Goal: Task Accomplishment & Management: Manage account settings

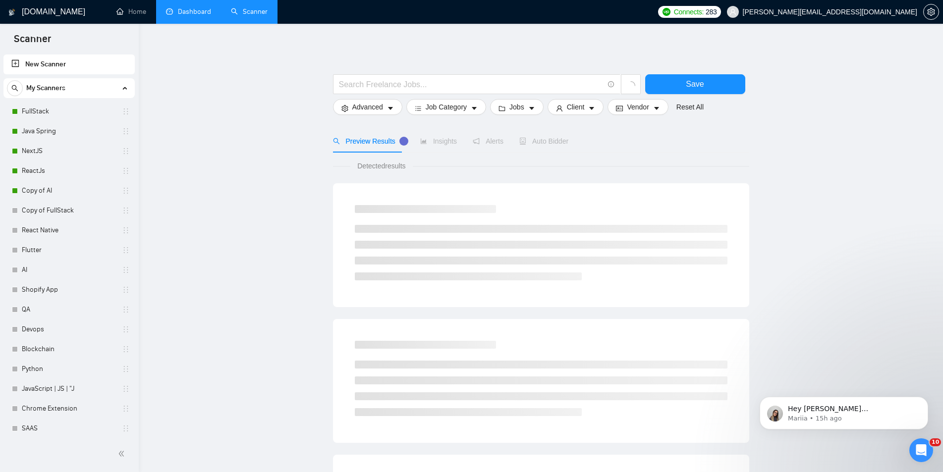
click at [203, 8] on link "Dashboard" at bounding box center [188, 11] width 45 height 8
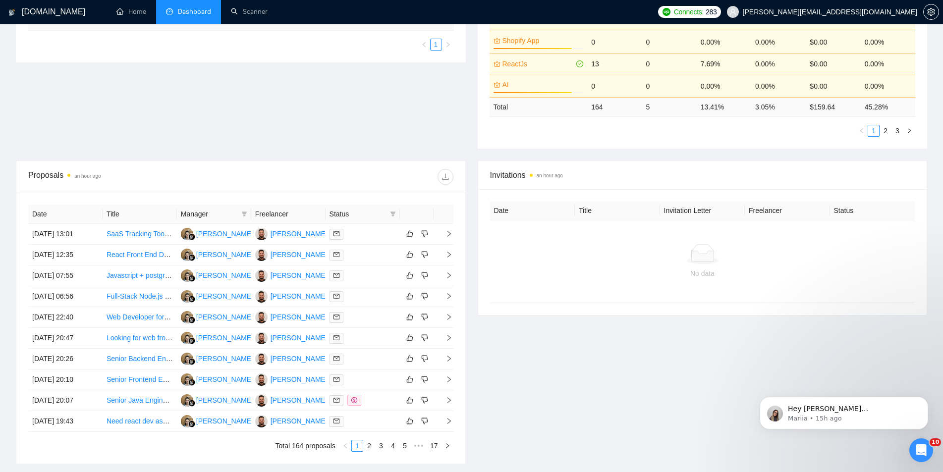
scroll to position [248, 0]
click at [368, 441] on link "2" at bounding box center [369, 444] width 11 height 11
click at [375, 446] on link "3" at bounding box center [380, 444] width 11 height 11
click at [358, 444] on link "1" at bounding box center [357, 444] width 11 height 11
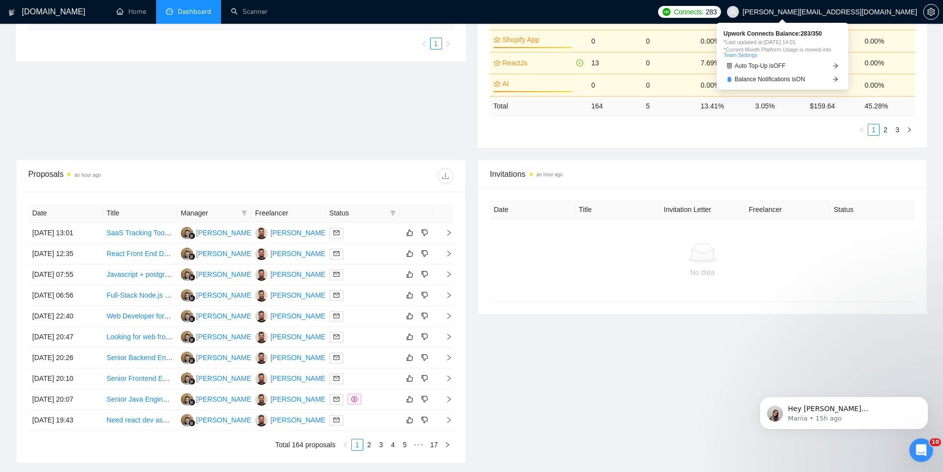
click at [703, 7] on span "Connects:" at bounding box center [689, 11] width 30 height 11
click at [783, 67] on span "Auto Top-Up is OFF" at bounding box center [760, 66] width 51 height 6
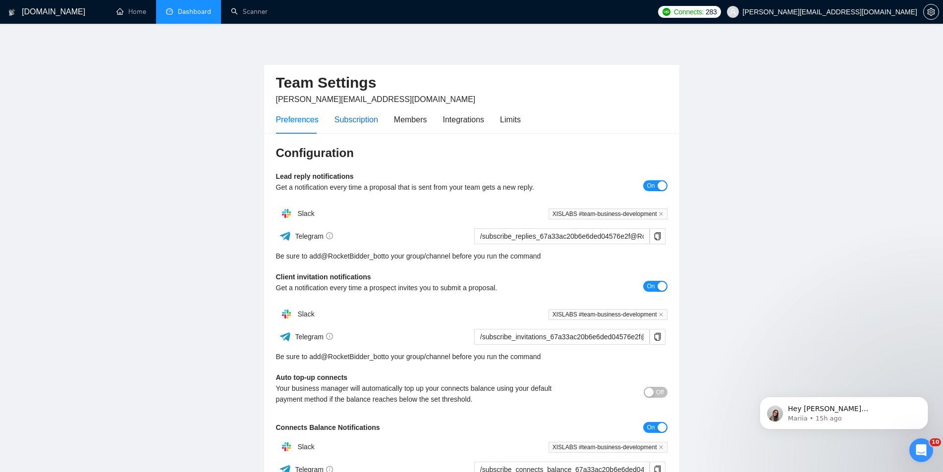
click at [351, 122] on div "Subscription" at bounding box center [356, 119] width 44 height 12
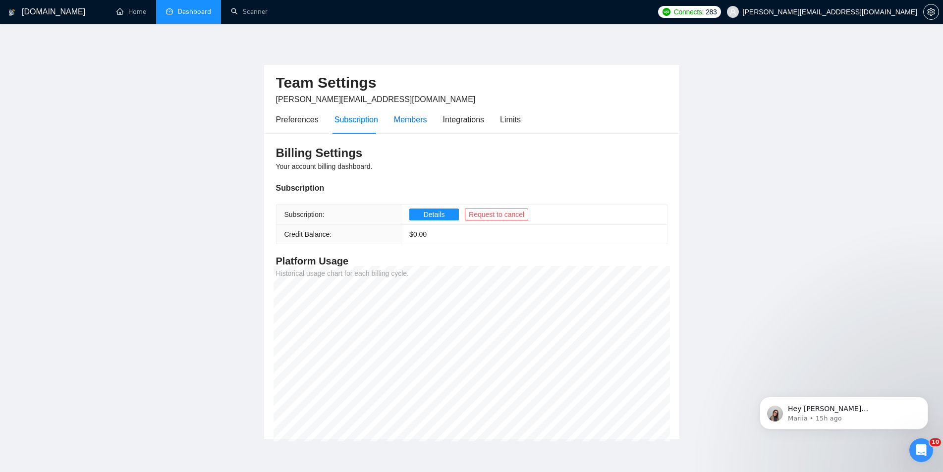
click at [409, 115] on div "Members" at bounding box center [410, 119] width 33 height 12
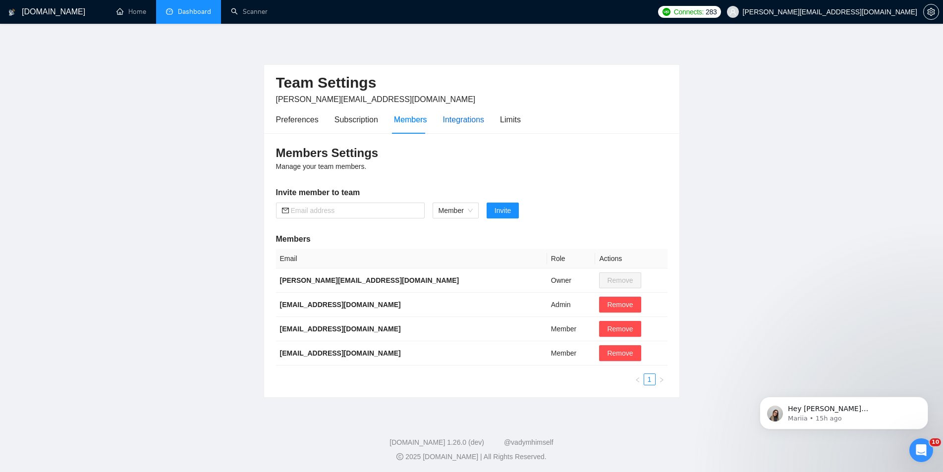
click at [471, 120] on div "Integrations" at bounding box center [464, 119] width 42 height 12
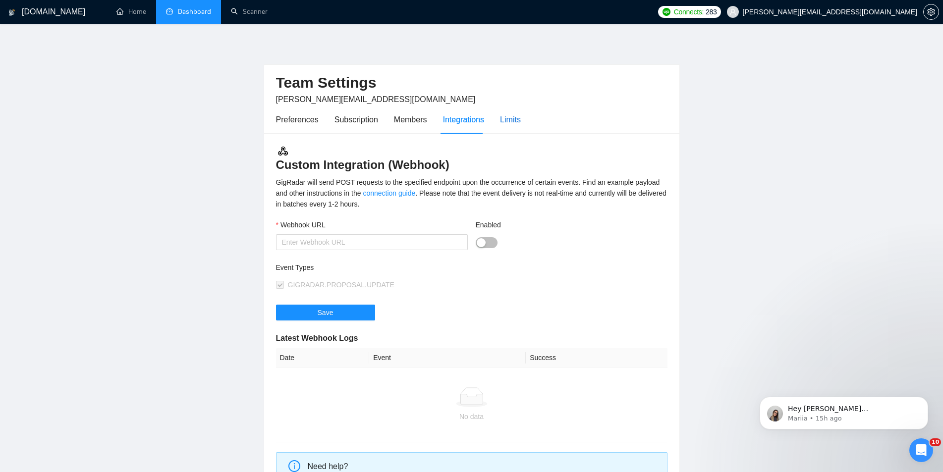
click at [505, 117] on div "Limits" at bounding box center [510, 119] width 21 height 12
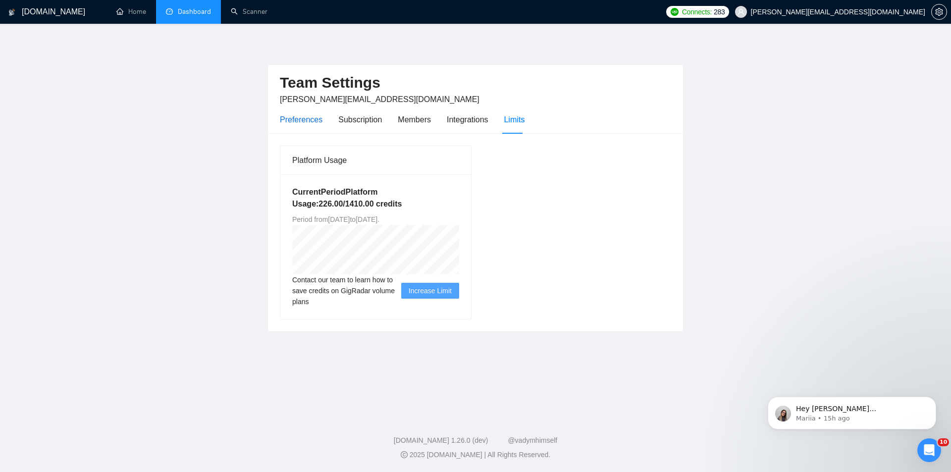
click at [315, 120] on div "Preferences" at bounding box center [301, 119] width 43 height 12
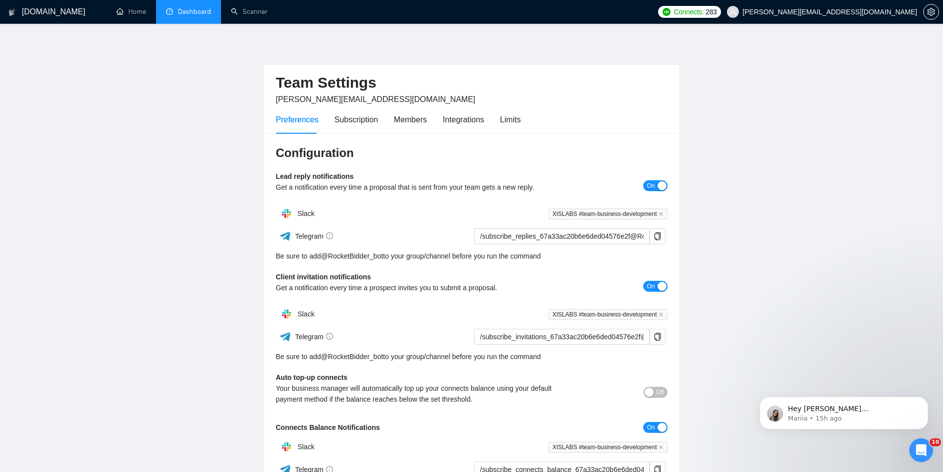
click at [651, 394] on div "button" at bounding box center [648, 392] width 9 height 9
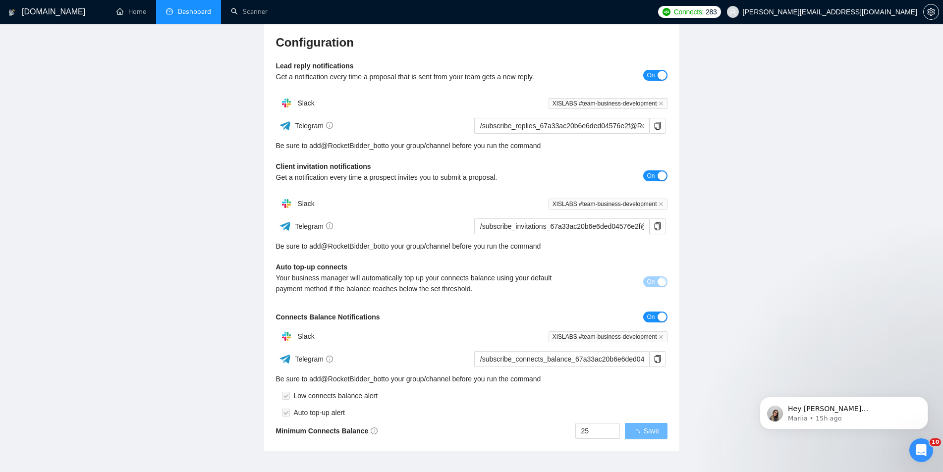
scroll to position [149, 0]
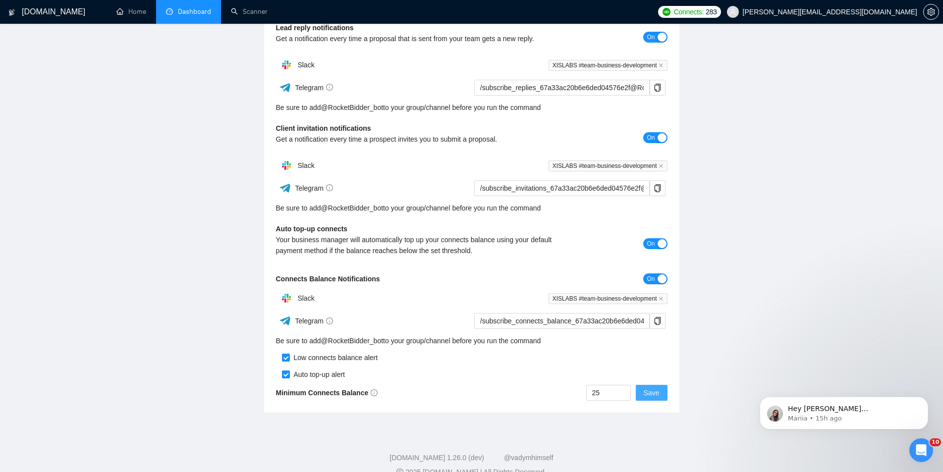
click at [663, 389] on button "Save" at bounding box center [652, 393] width 32 height 16
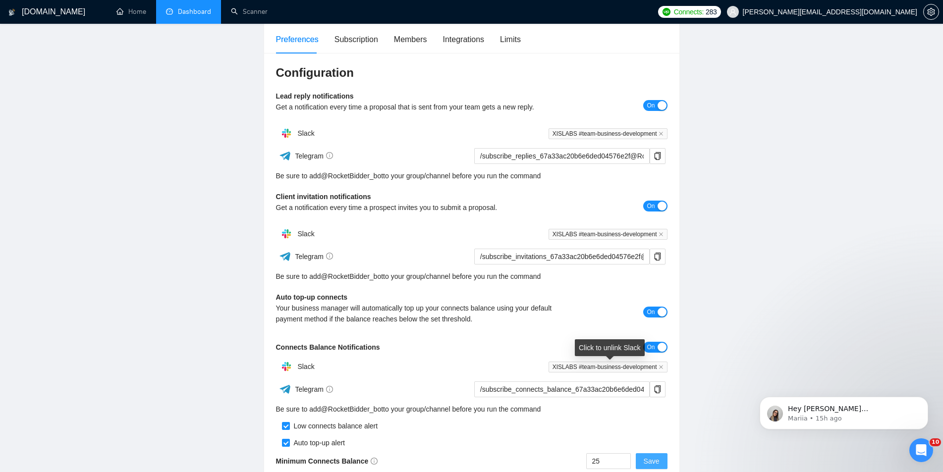
scroll to position [0, 0]
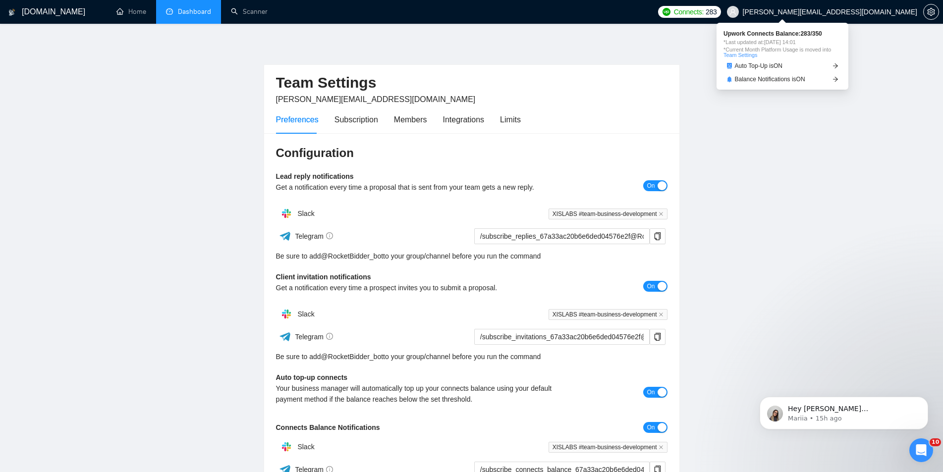
click at [703, 16] on span "Connects:" at bounding box center [689, 11] width 30 height 11
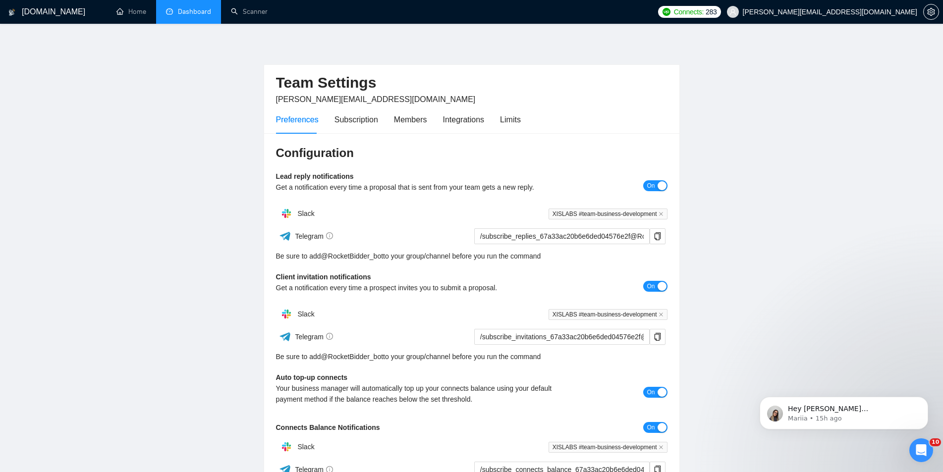
click at [821, 222] on main "Team Settings ahmad.abbas@xislabs.com Preferences Subscription Members Integrat…" at bounding box center [471, 301] width 911 height 522
click at [625, 316] on span "XISLABS #team-business-development" at bounding box center [607, 314] width 119 height 11
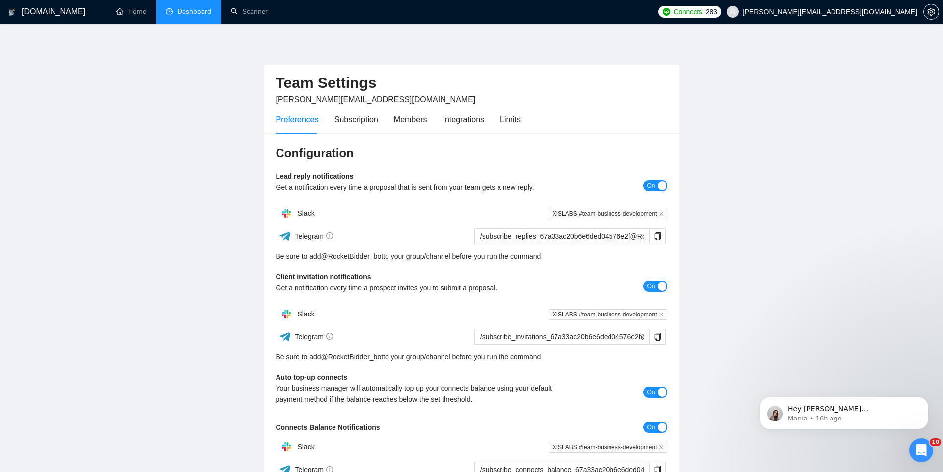
click at [518, 289] on div "Get a notification every time a prospect invites you to submit a proposal." at bounding box center [423, 287] width 294 height 11
click at [418, 117] on div "Members" at bounding box center [410, 119] width 33 height 12
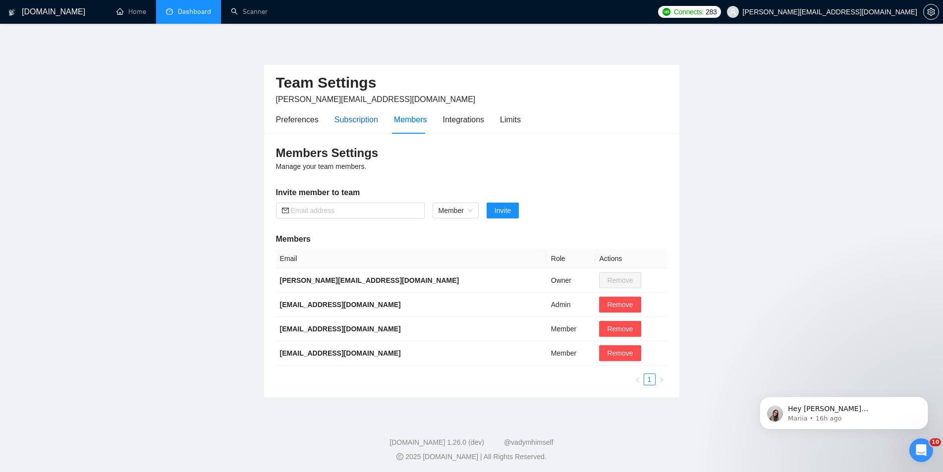
click at [334, 117] on div "Subscription" at bounding box center [356, 119] width 44 height 12
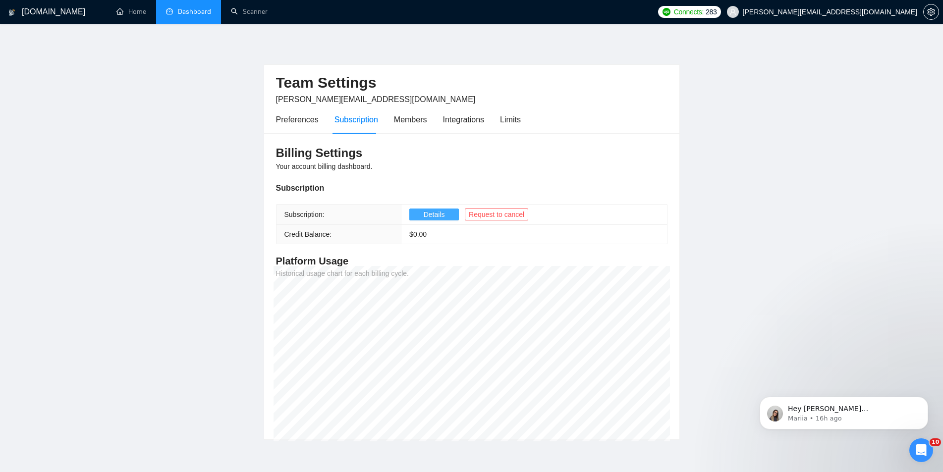
click at [429, 217] on span "Details" at bounding box center [434, 214] width 21 height 11
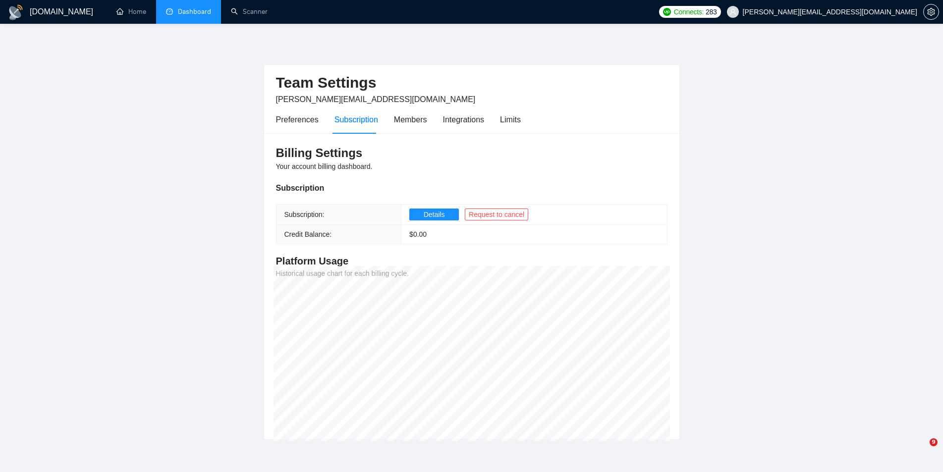
click at [181, 7] on link "Dashboard" at bounding box center [188, 11] width 45 height 8
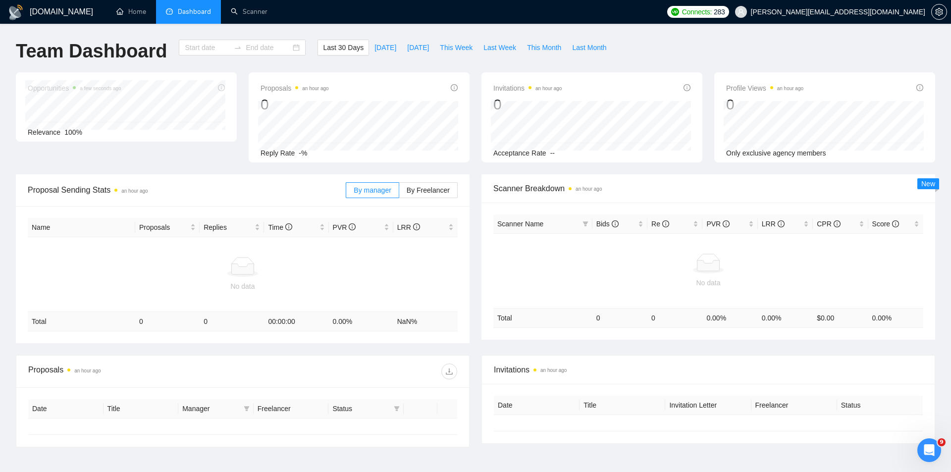
type input "[DATE]"
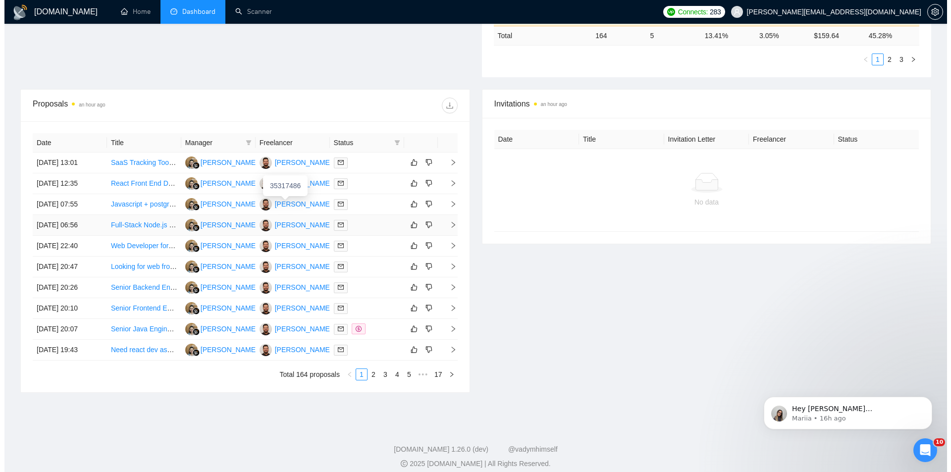
scroll to position [327, 0]
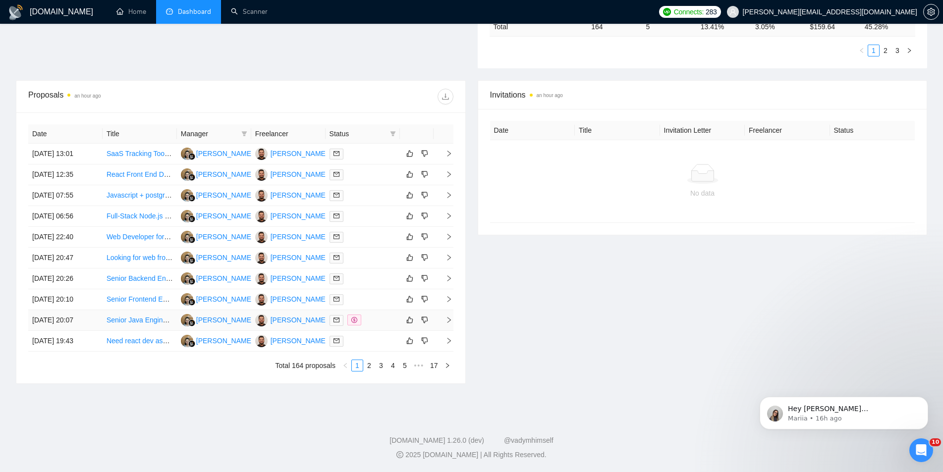
click at [446, 315] on td at bounding box center [443, 320] width 20 height 21
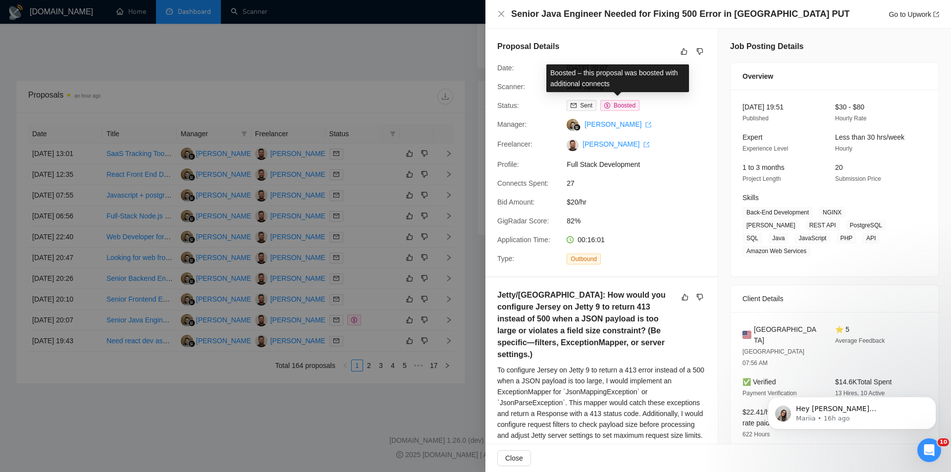
click at [627, 102] on span "Boosted" at bounding box center [625, 105] width 22 height 7
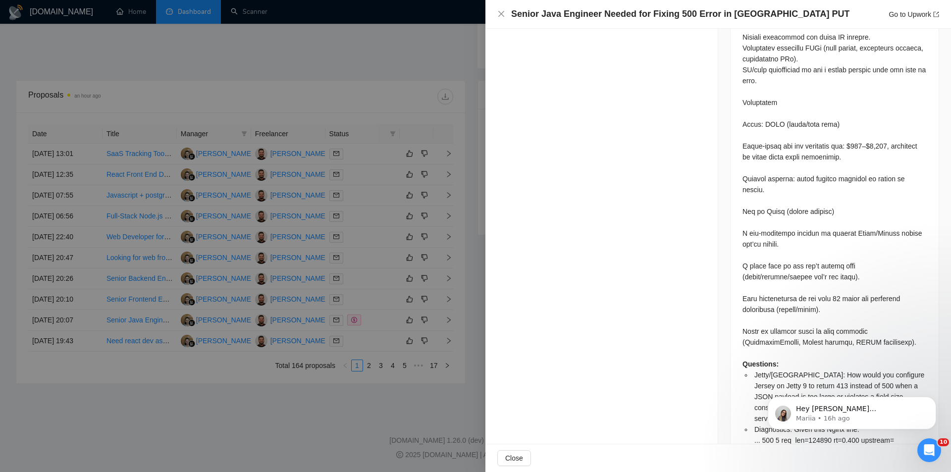
scroll to position [1266, 0]
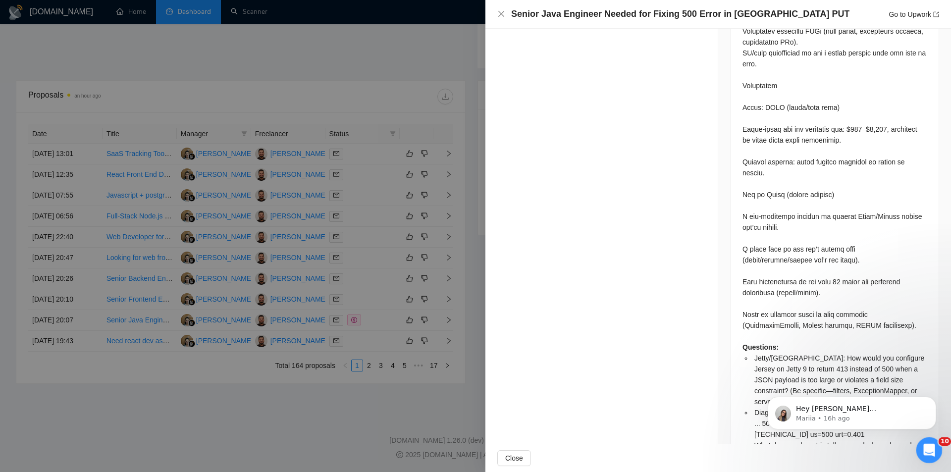
click at [934, 438] on div "Open Intercom Messenger" at bounding box center [927, 448] width 33 height 33
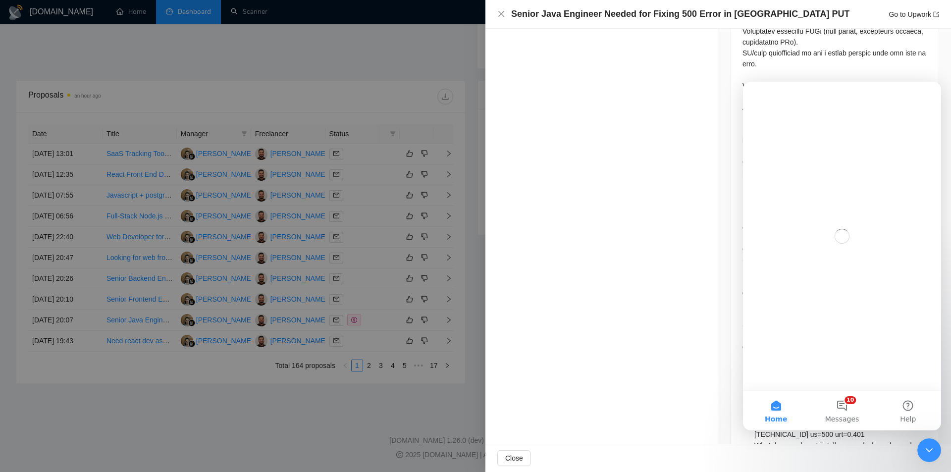
scroll to position [0, 0]
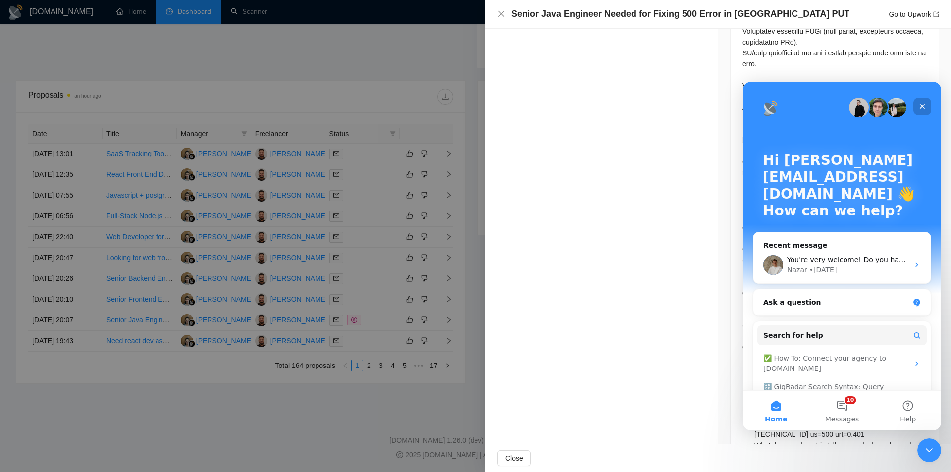
click at [925, 104] on icon "Close" at bounding box center [922, 107] width 8 height 8
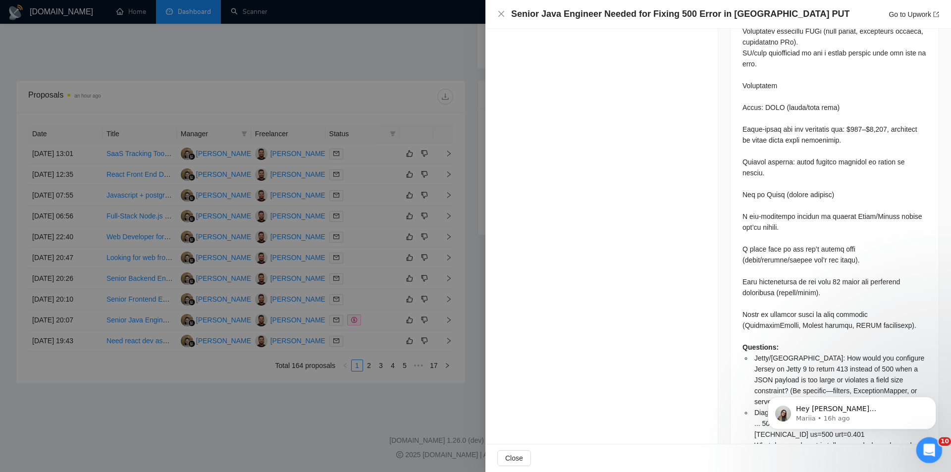
click at [932, 444] on icon "Open Intercom Messenger" at bounding box center [928, 449] width 16 height 16
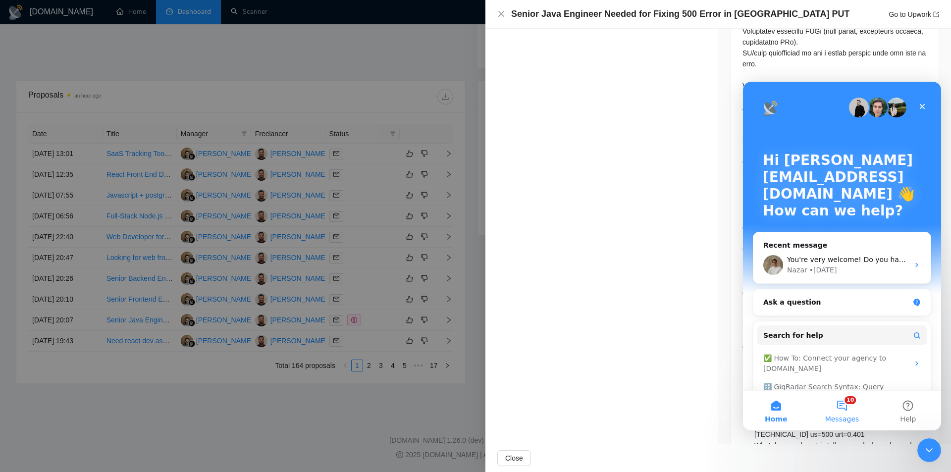
click at [856, 410] on button "10 Messages" at bounding box center [842, 411] width 66 height 40
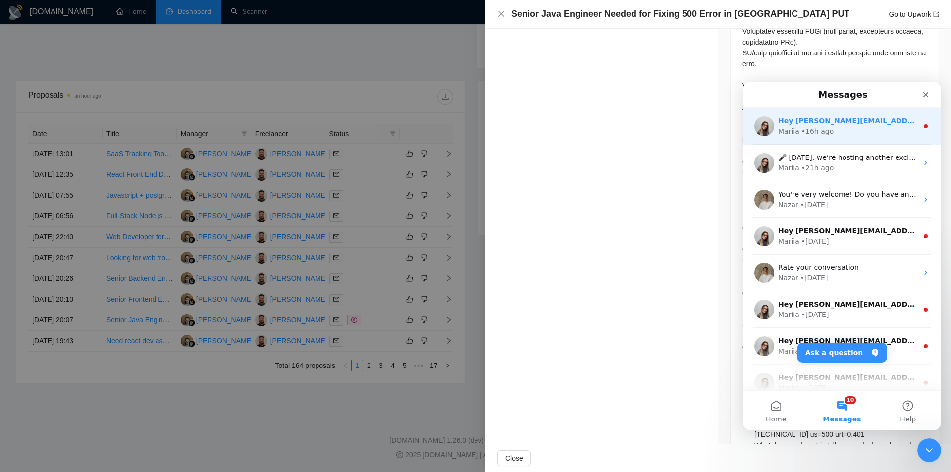
click at [922, 124] on icon "Intercom messenger" at bounding box center [926, 126] width 8 height 8
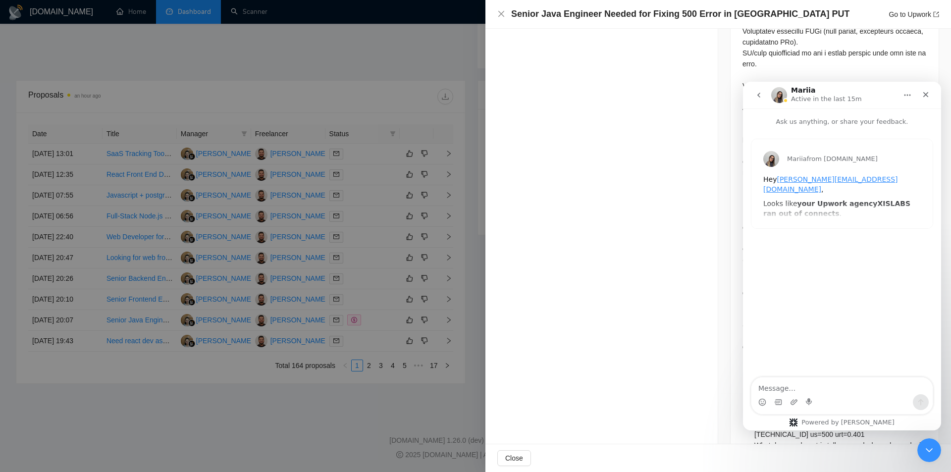
click at [756, 94] on icon "go back" at bounding box center [759, 95] width 8 height 8
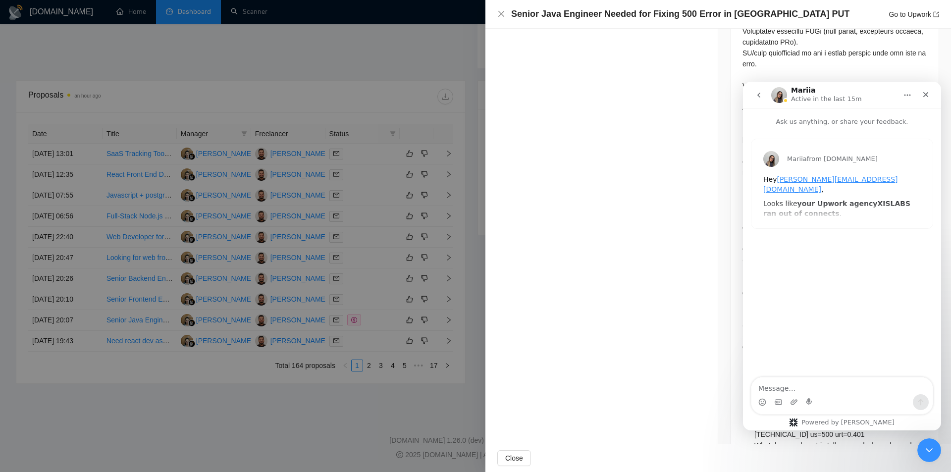
click at [758, 90] on button "go back" at bounding box center [758, 95] width 19 height 19
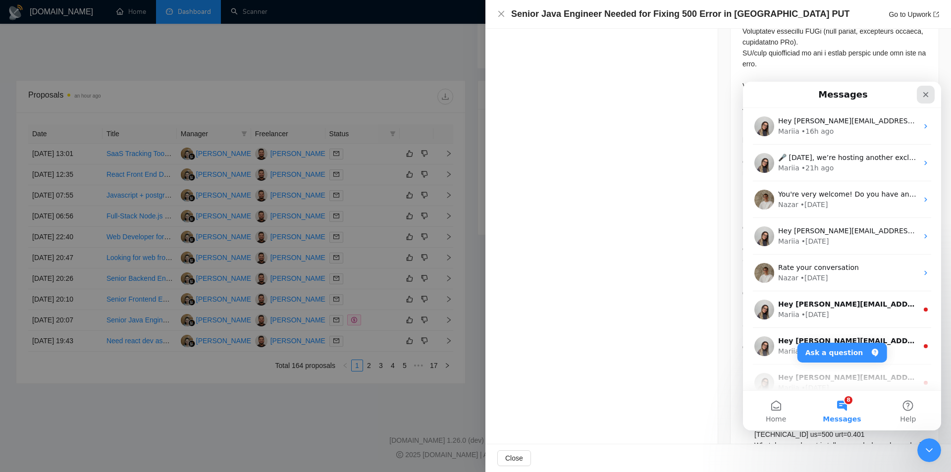
click at [925, 97] on icon "Close" at bounding box center [926, 95] width 8 height 8
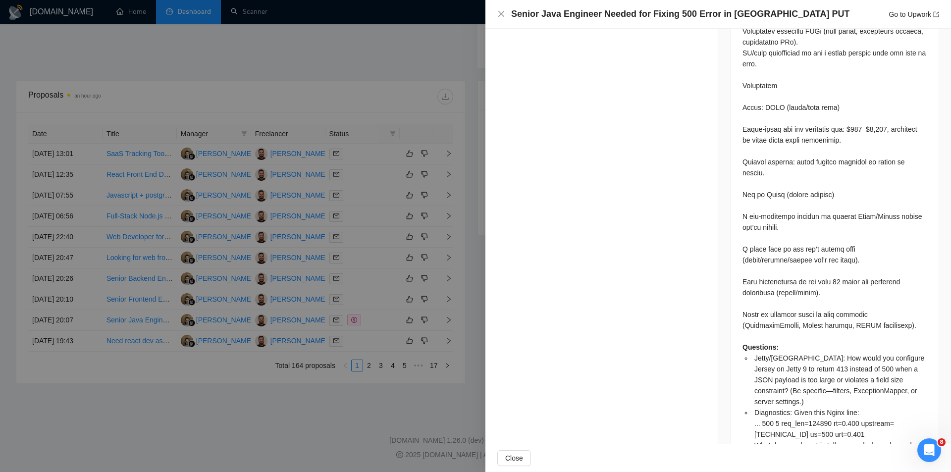
click at [506, 14] on div "Senior Java Engineer Needed for Fixing 500 Error in [GEOGRAPHIC_DATA] PUT Go to…" at bounding box center [718, 14] width 442 height 12
click at [502, 13] on icon "close" at bounding box center [501, 14] width 8 height 8
